Goal: Task Accomplishment & Management: Complete application form

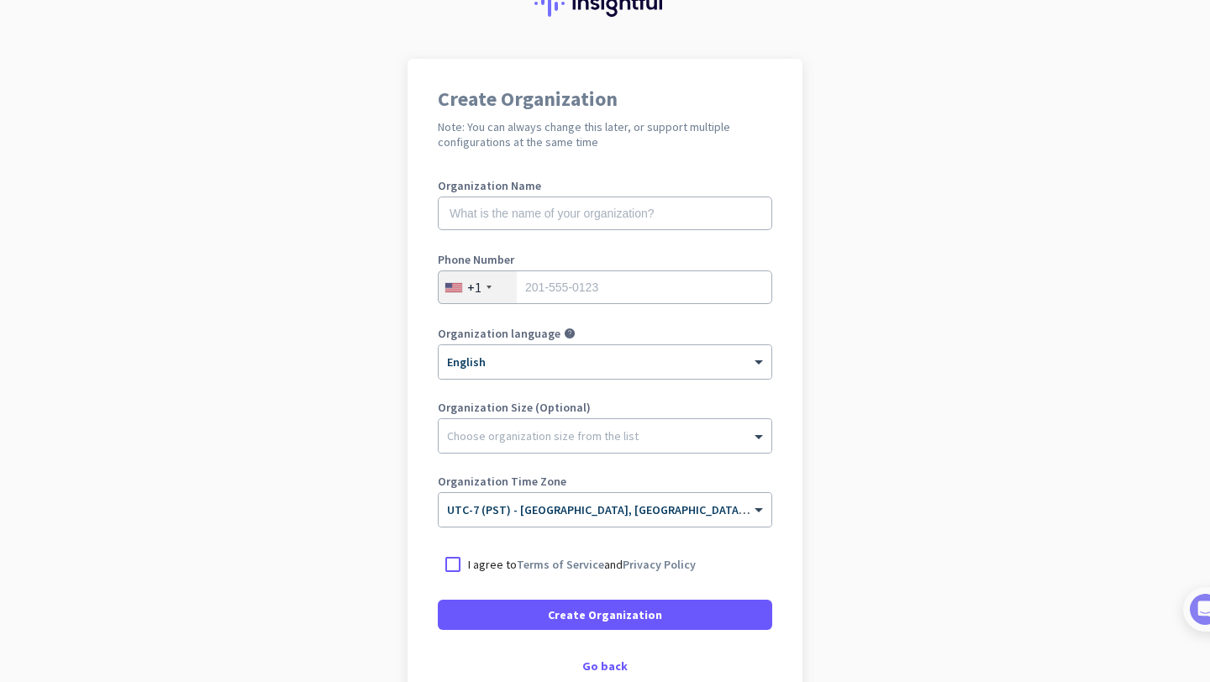
scroll to position [76, 0]
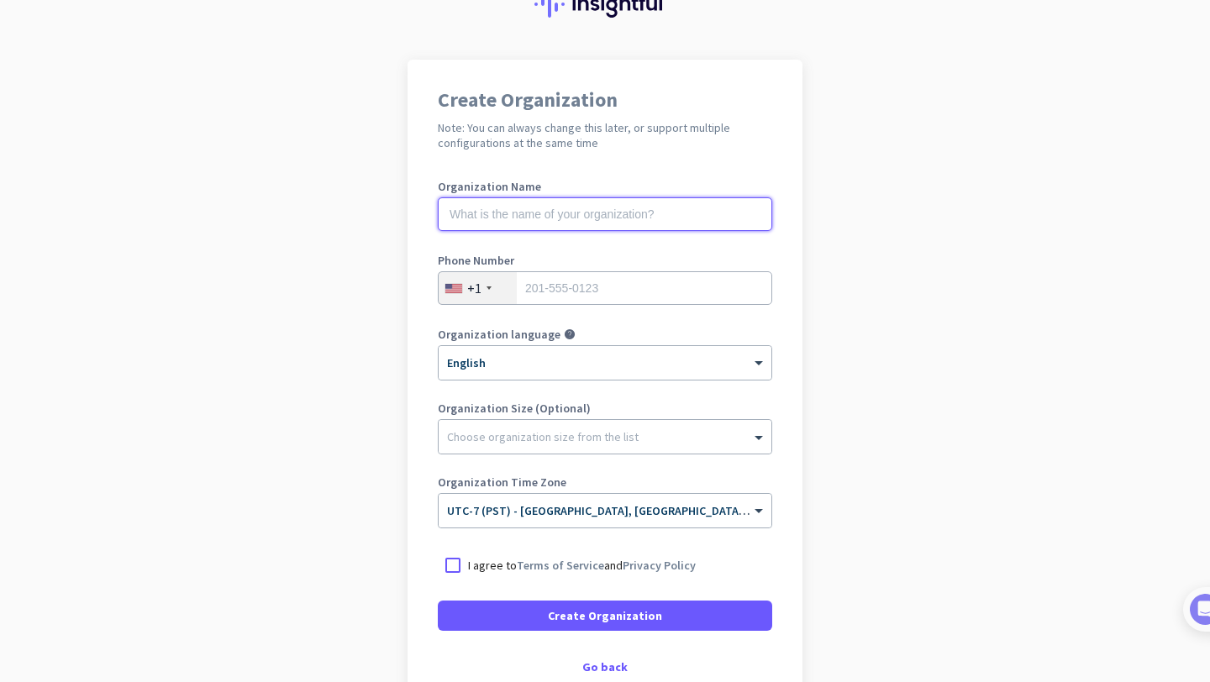
click at [577, 214] on input "text" at bounding box center [605, 215] width 335 height 34
type input "Mercor"
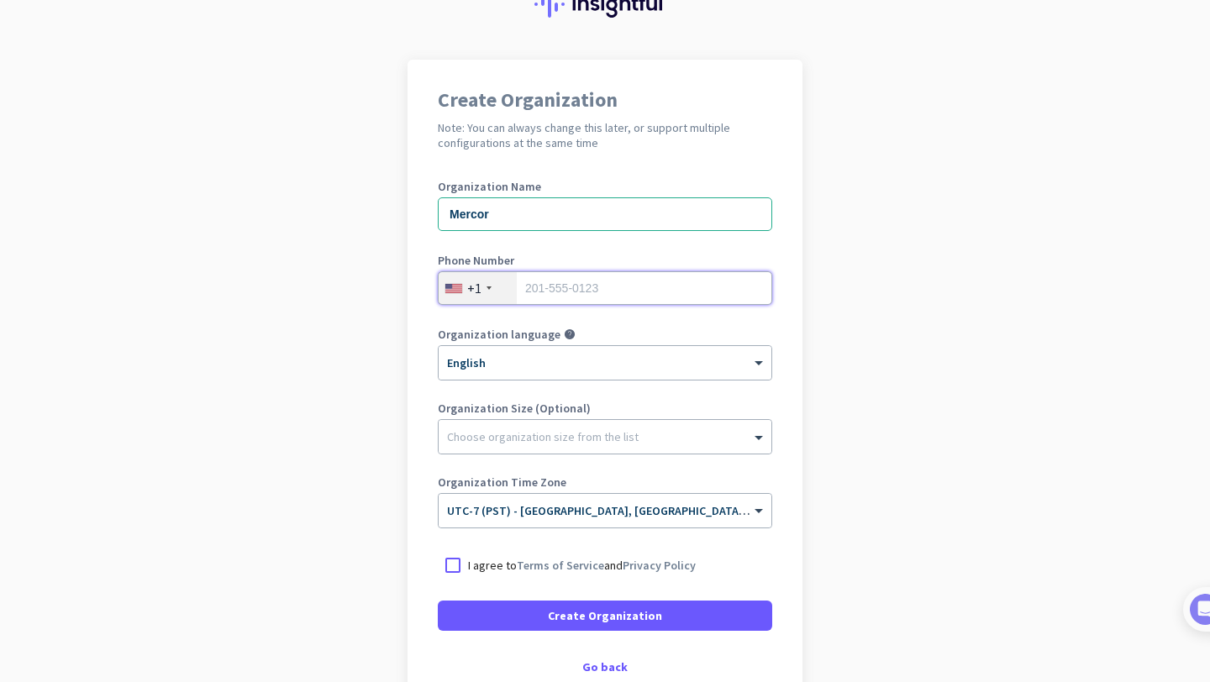
click at [642, 280] on input "tel" at bounding box center [605, 288] width 335 height 34
type input "3"
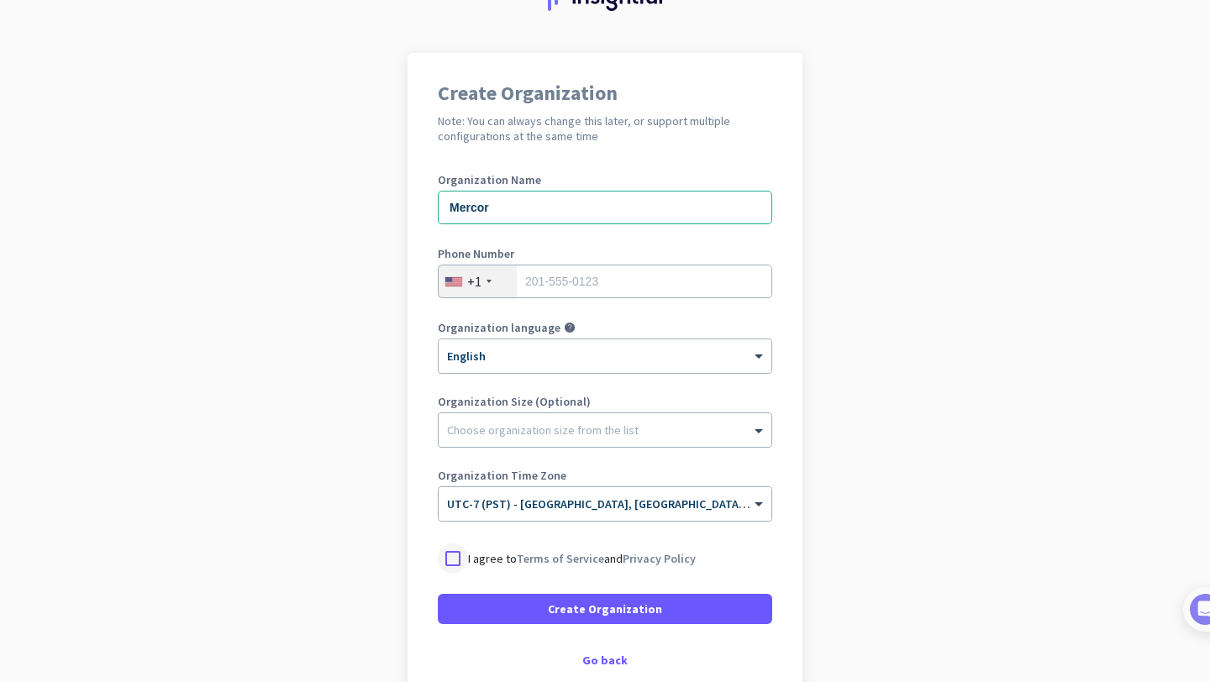
click at [455, 551] on div at bounding box center [453, 559] width 30 height 30
click at [603, 281] on input "tel" at bounding box center [605, 282] width 335 height 34
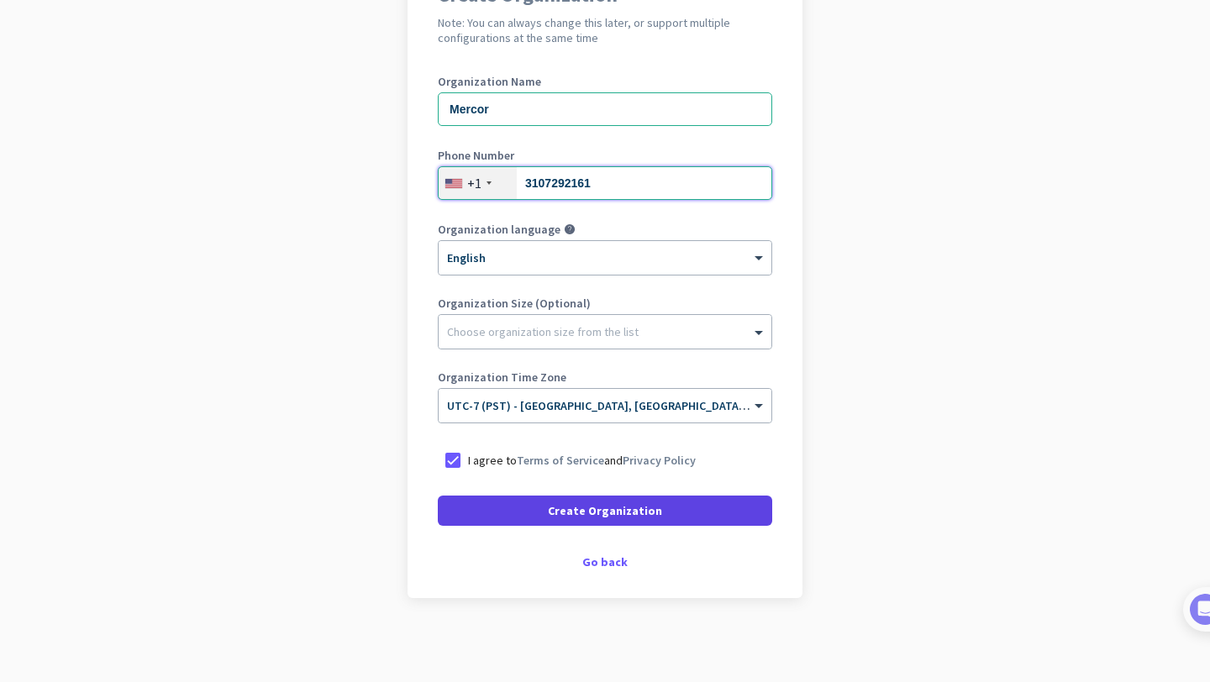
type input "3107292161"
click at [645, 508] on span "Create Organization" at bounding box center [605, 511] width 114 height 17
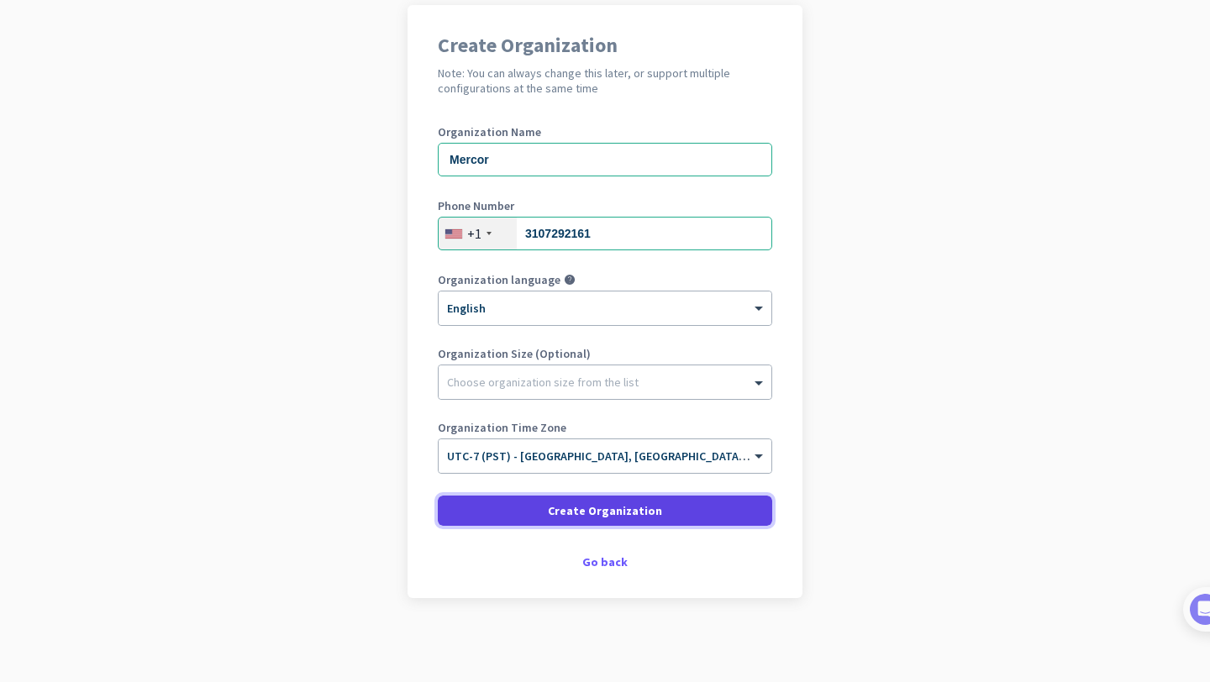
scroll to position [131, 0]
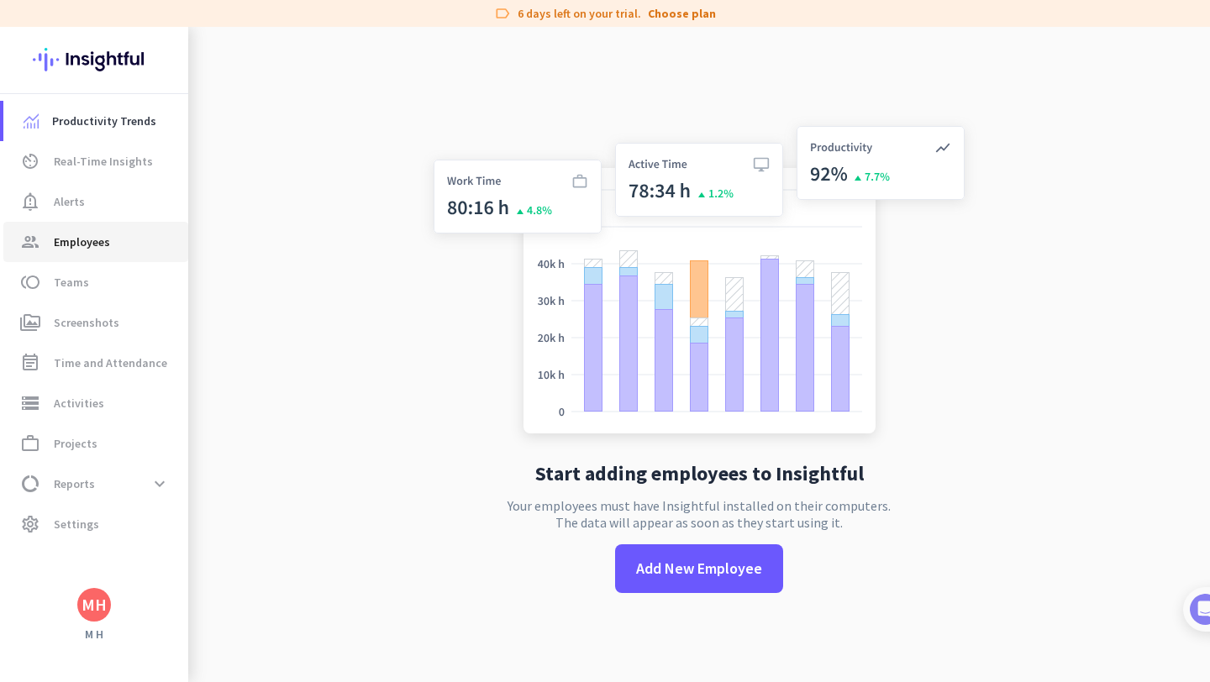
click at [120, 236] on span "group Employees" at bounding box center [96, 242] width 158 height 20
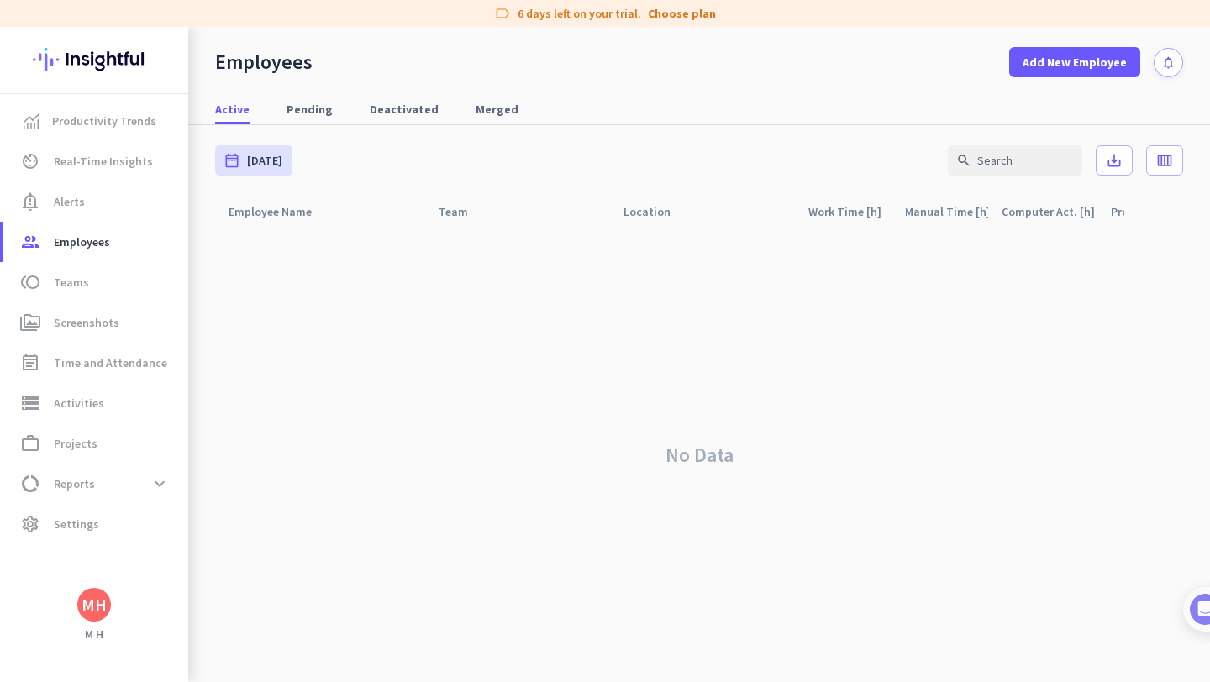
click at [102, 618] on div "MH" at bounding box center [94, 605] width 34 height 34
click at [90, 520] on div "Personal Settings Organizations Help Sign out" at bounding box center [162, 527] width 171 height 121
click at [76, 526] on div at bounding box center [605, 341] width 1210 height 682
click at [92, 530] on span "Settings" at bounding box center [76, 524] width 45 height 20
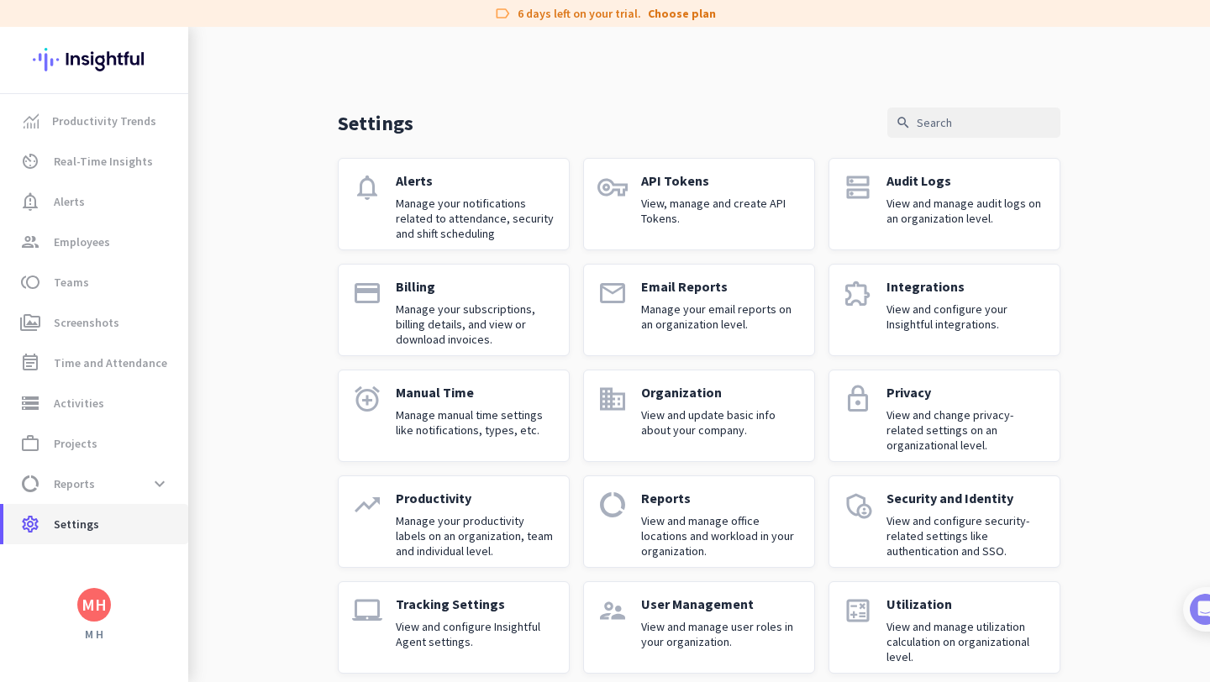
scroll to position [18, 0]
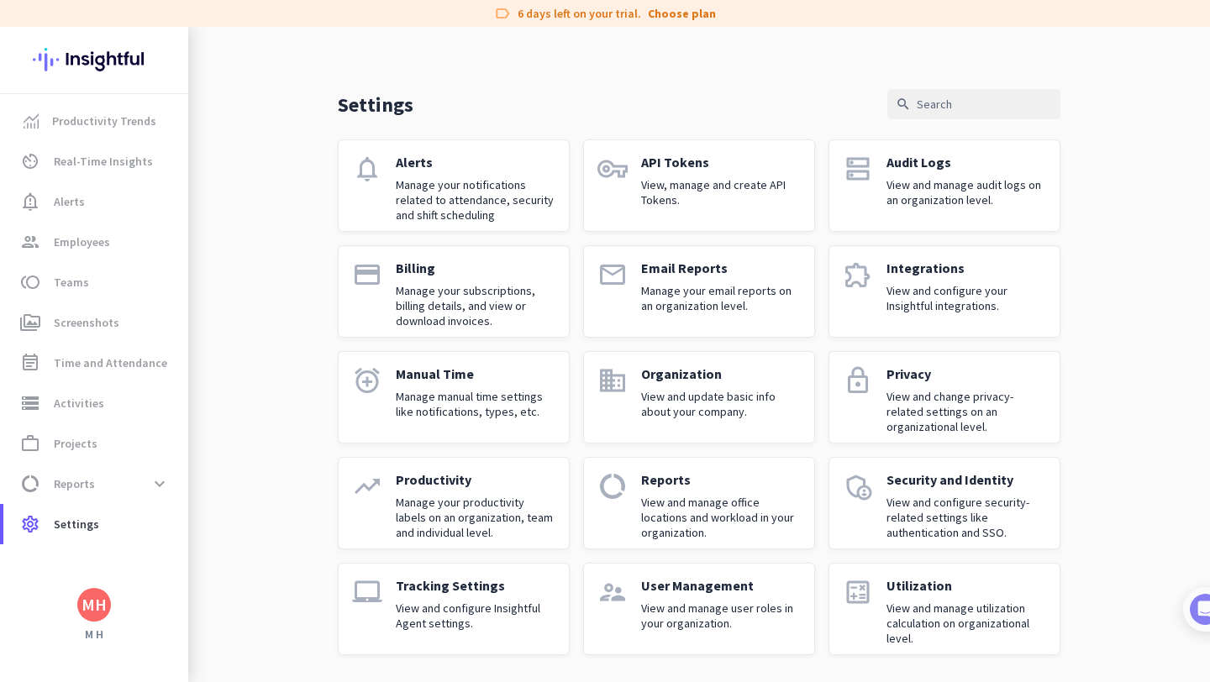
click at [88, 604] on div "MH" at bounding box center [94, 605] width 25 height 17
click at [188, 575] on span "Sign out" at bounding box center [184, 573] width 102 height 15
